Goal: Check status: Check status

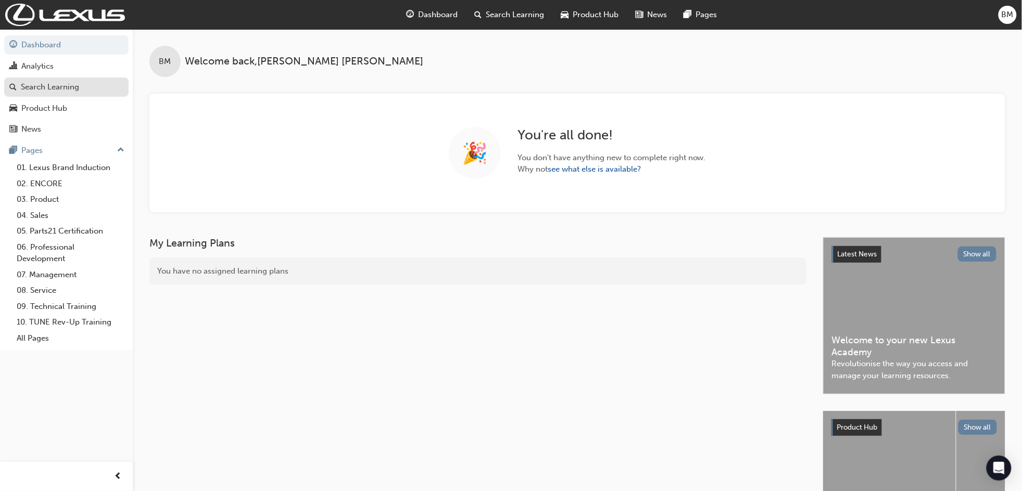
click at [49, 82] on div "Search Learning" at bounding box center [50, 87] width 58 height 12
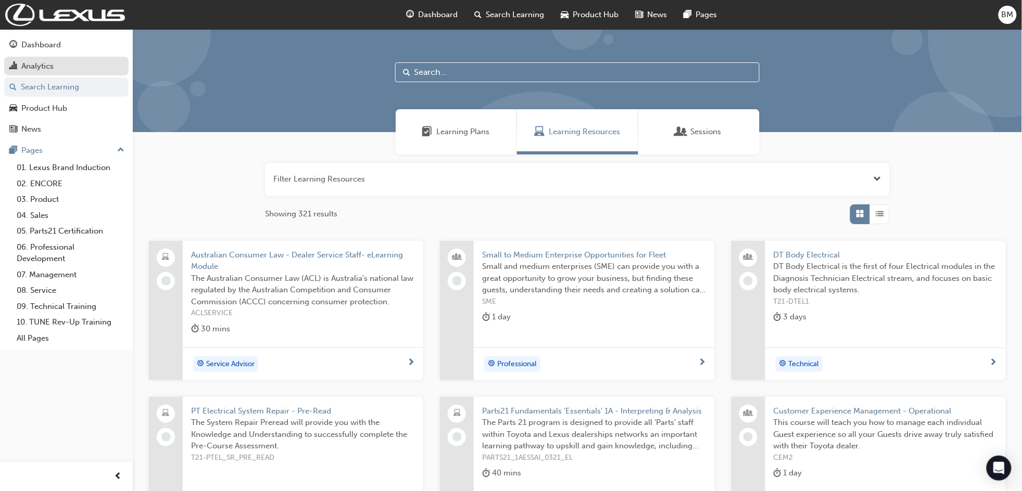
click at [52, 65] on div "Analytics" at bounding box center [37, 66] width 32 height 12
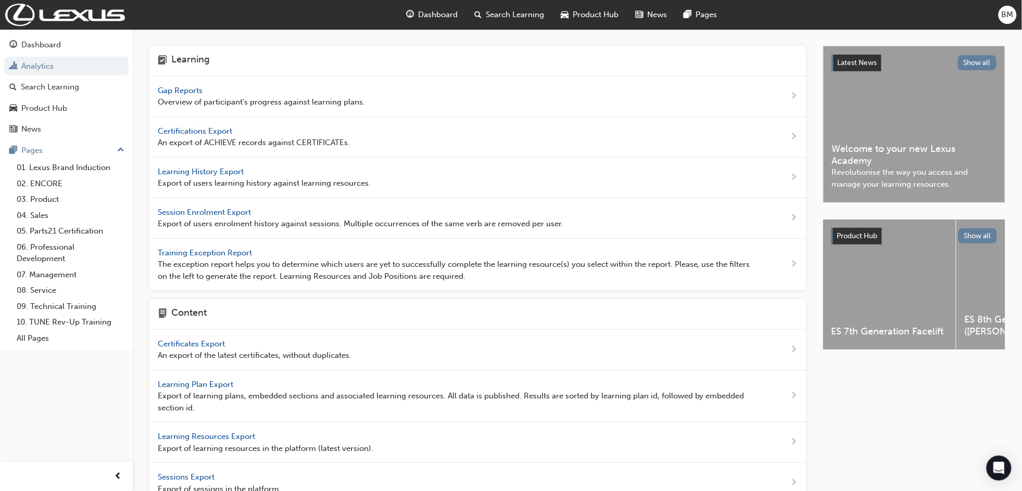
click at [196, 90] on span "Gap Reports" at bounding box center [181, 90] width 47 height 9
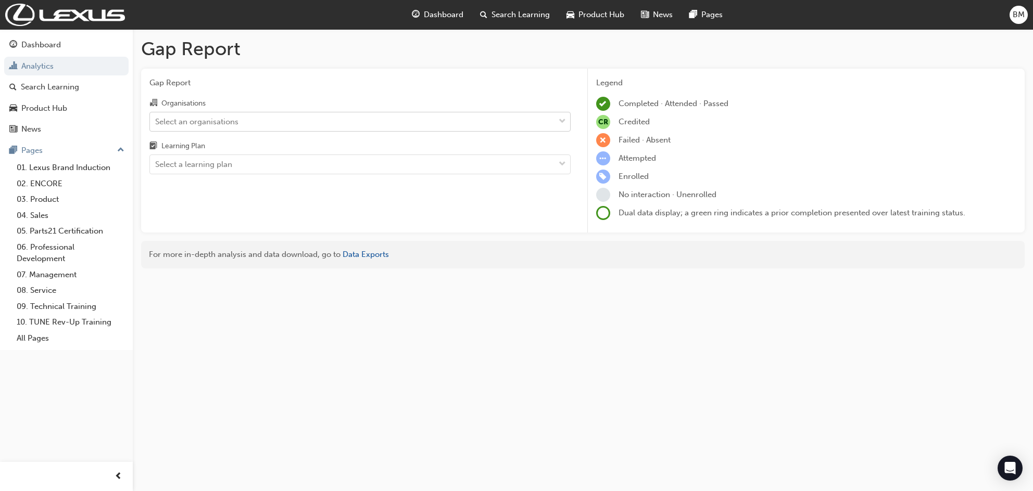
click at [194, 120] on div "Select an organisations" at bounding box center [196, 122] width 83 height 12
click at [156, 120] on input "Organisations Select an organisations" at bounding box center [155, 121] width 1 height 9
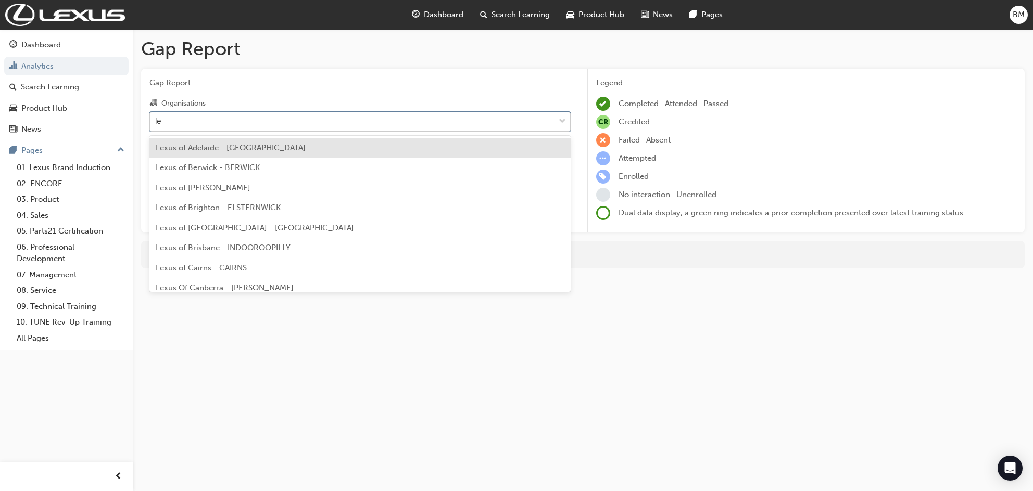
type input "lex"
click at [209, 150] on span "Lexus of Adelaide - [GEOGRAPHIC_DATA]" at bounding box center [231, 147] width 150 height 9
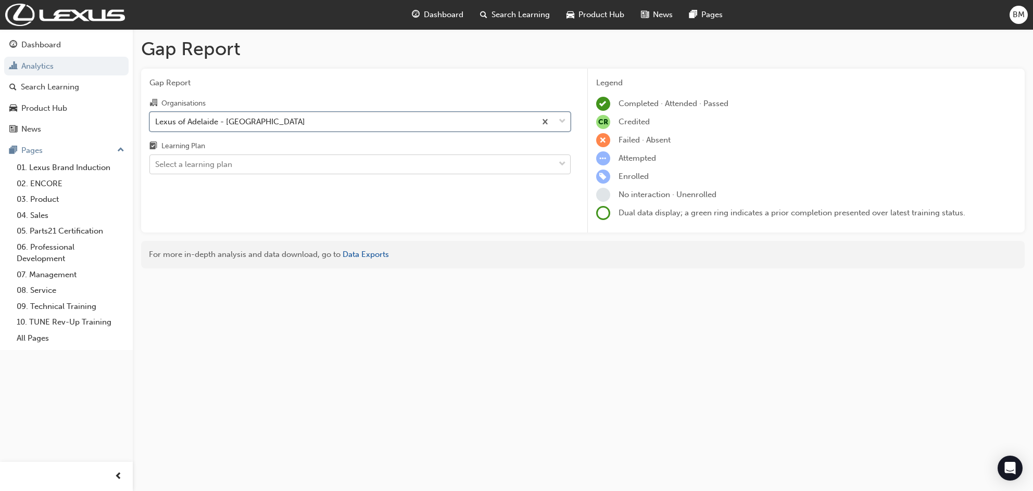
click at [212, 165] on div "Select a learning plan" at bounding box center [193, 165] width 77 height 12
click at [156, 165] on input "Learning Plan Select a learning plan" at bounding box center [155, 164] width 1 height 9
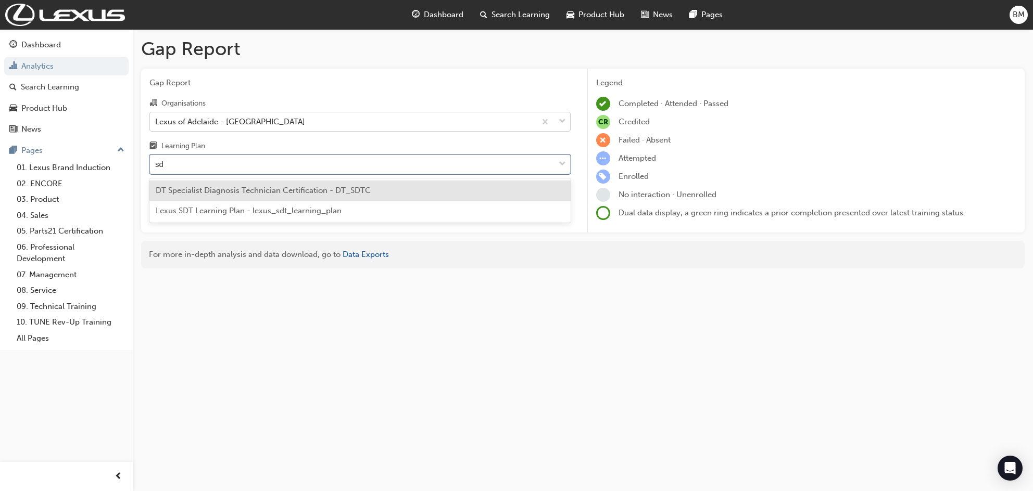
type input "sdt"
click at [226, 189] on span "DT Specialist Diagnosis Technician Certification - DT_SDTC" at bounding box center [263, 190] width 215 height 9
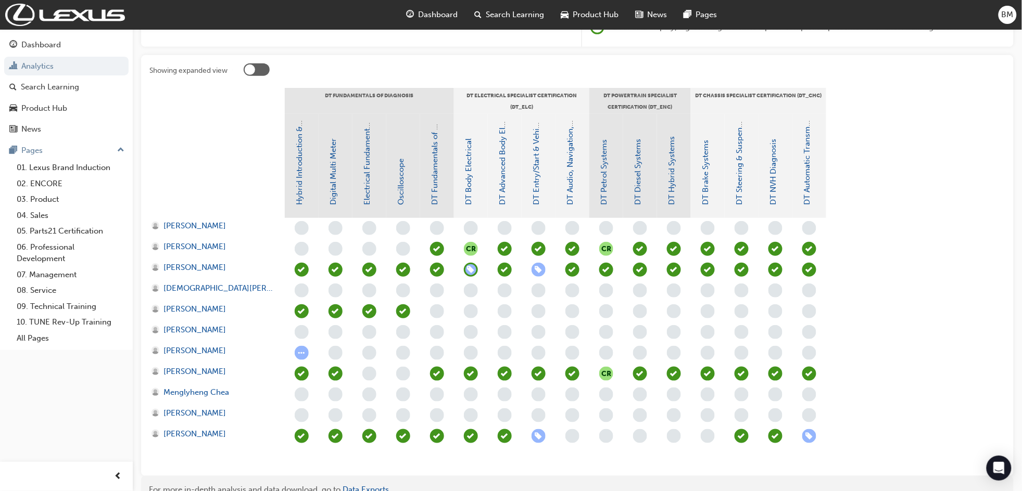
scroll to position [171, 0]
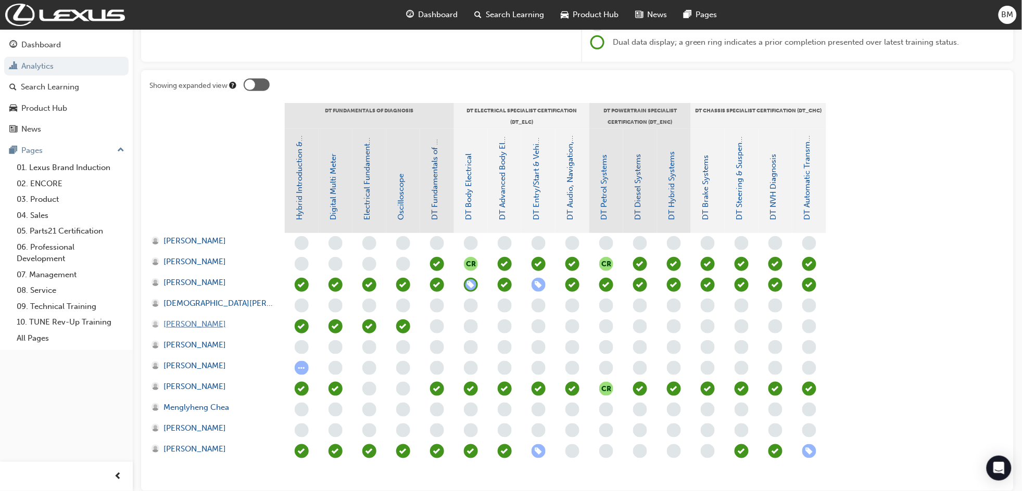
click at [202, 326] on span "[PERSON_NAME]" at bounding box center [194, 325] width 62 height 12
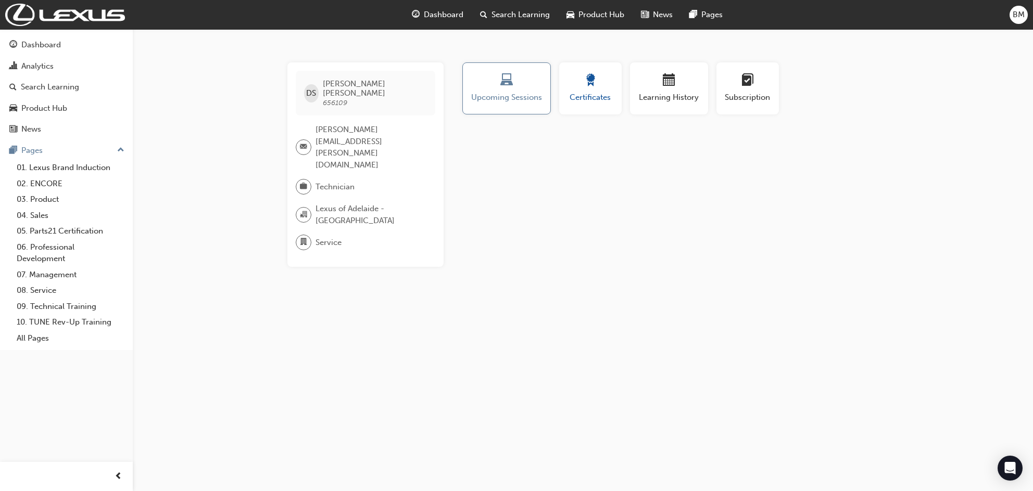
click at [602, 89] on div "Certificates" at bounding box center [590, 89] width 47 height 30
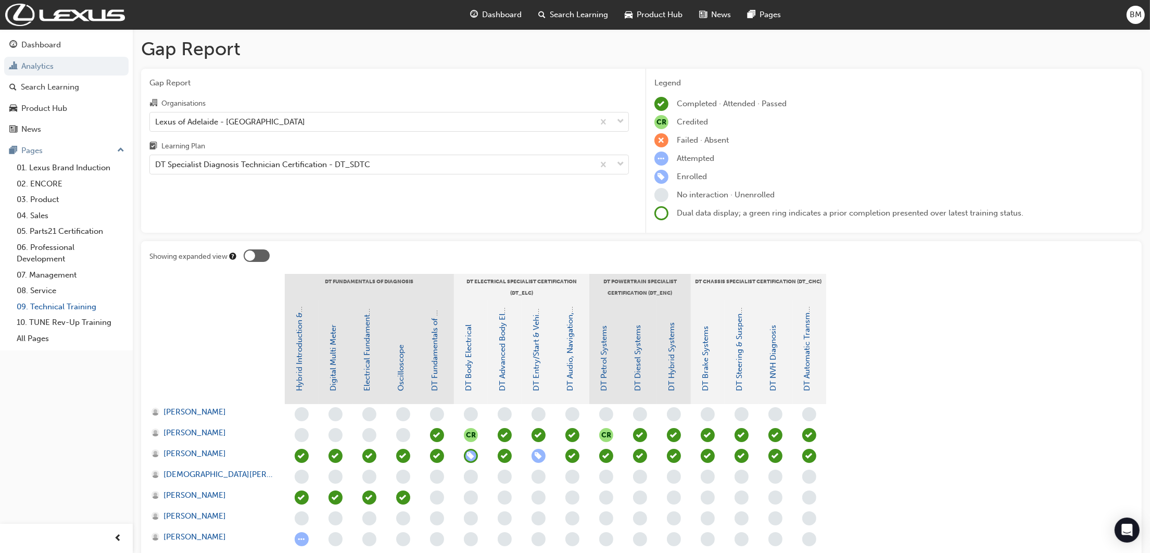
click at [66, 310] on link "09. Technical Training" at bounding box center [70, 307] width 116 height 16
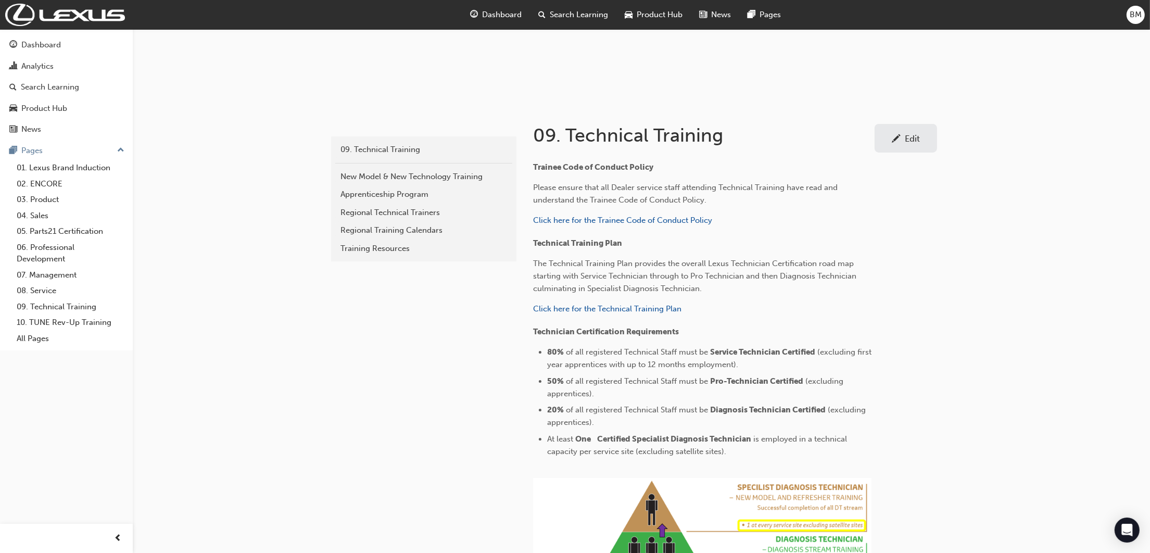
scroll to position [78, 0]
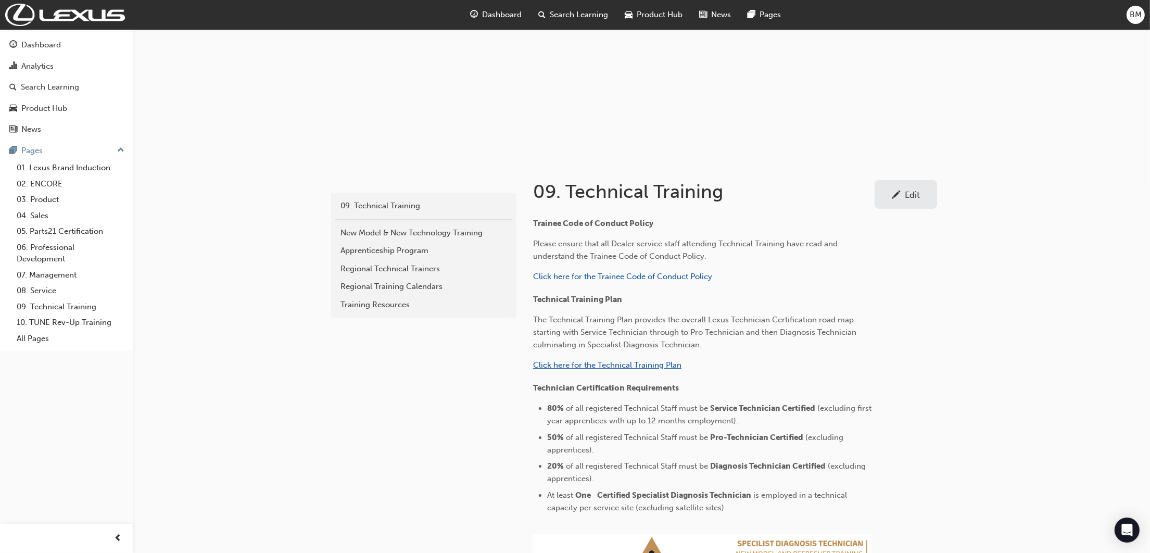
click at [605, 360] on span "Click here for the Technical Training Plan" at bounding box center [607, 364] width 148 height 9
click at [571, 366] on span "Click here for the Technical Training Plan" at bounding box center [607, 364] width 148 height 9
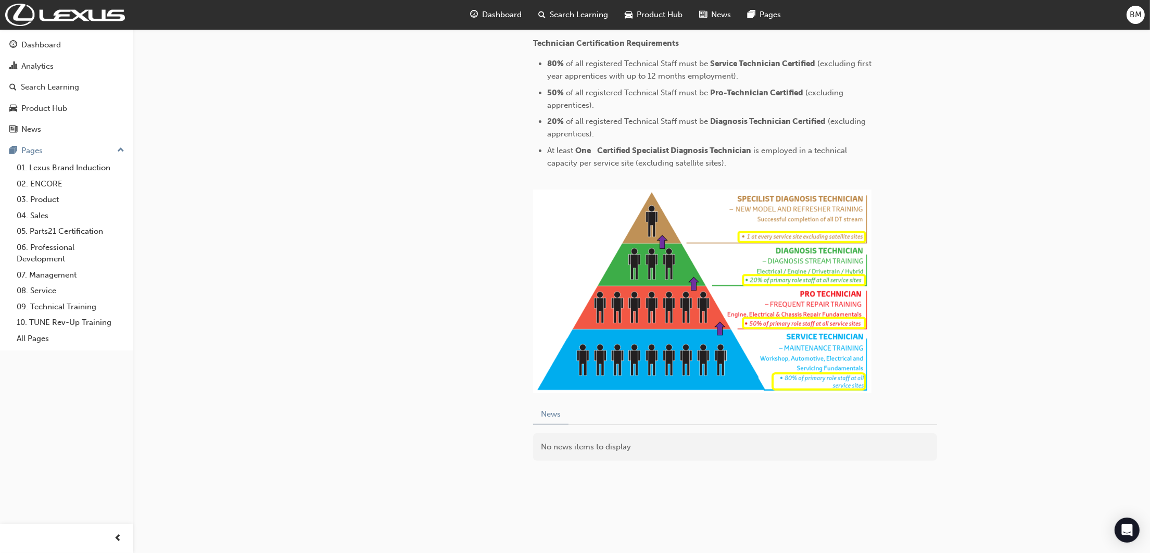
scroll to position [0, 0]
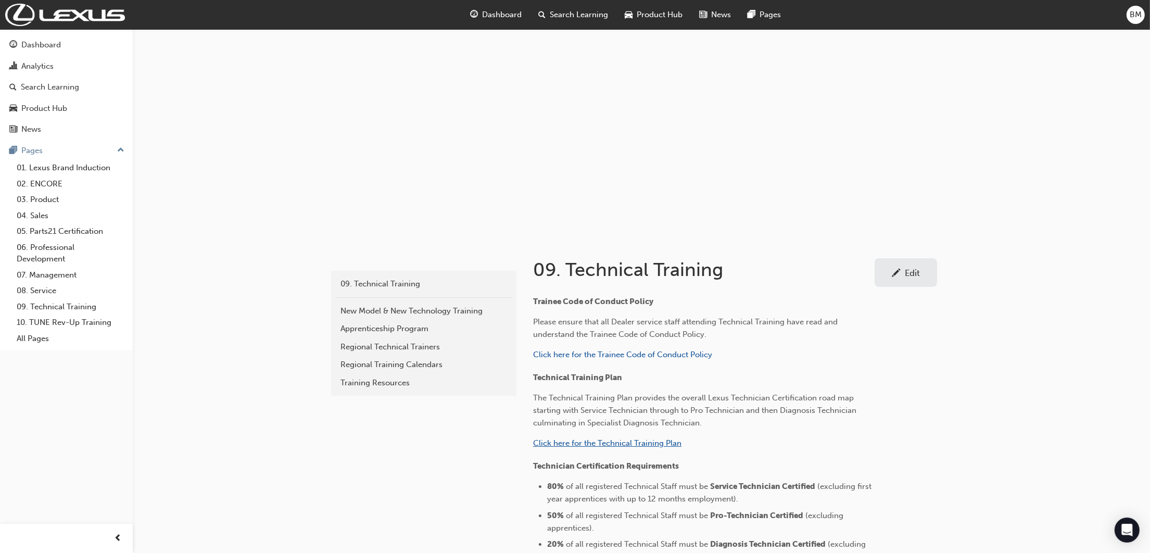
click at [647, 439] on span "Click here for the Technical Training Plan" at bounding box center [607, 442] width 148 height 9
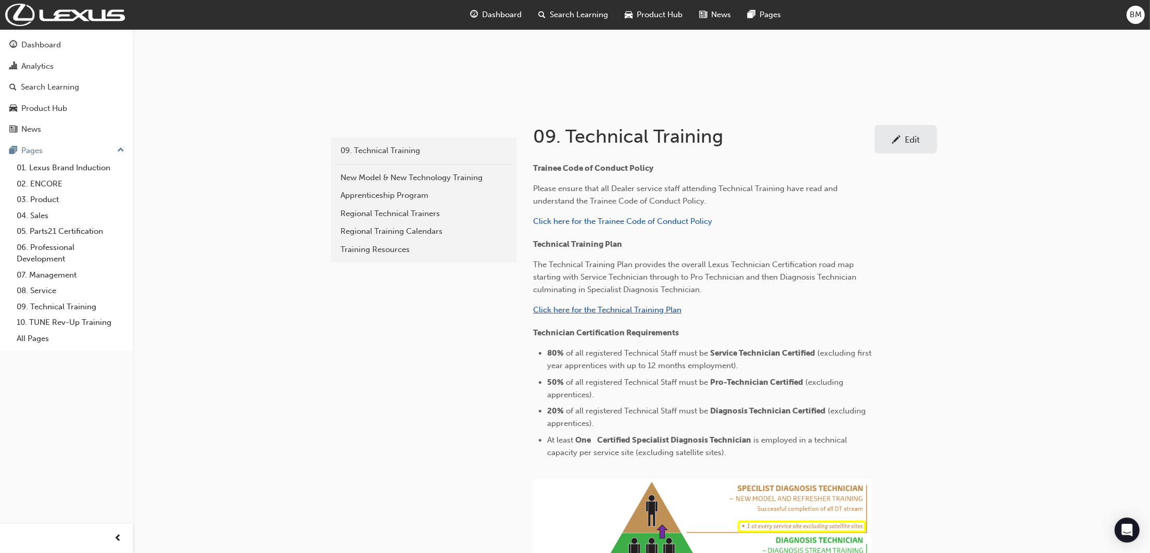
scroll to position [156, 0]
